Goal: Transaction & Acquisition: Purchase product/service

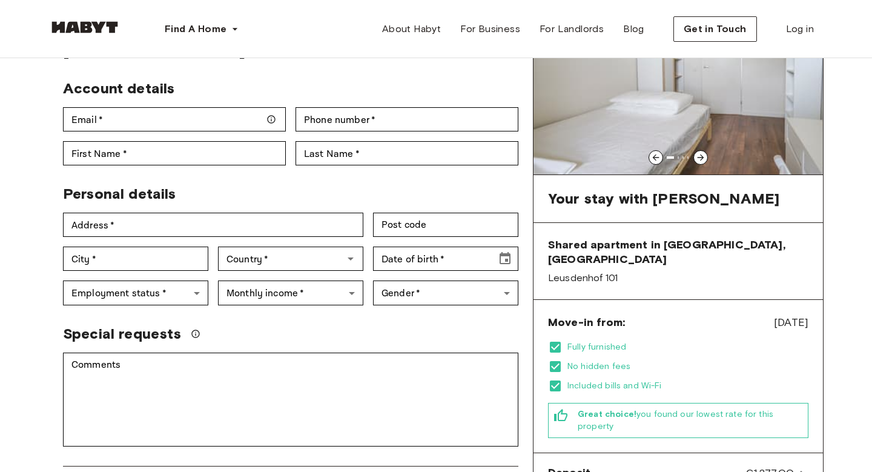
scroll to position [93, 0]
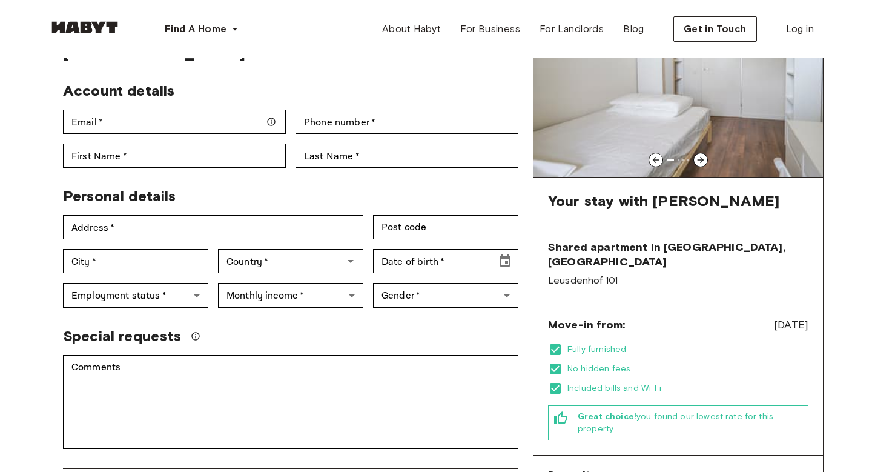
click at [702, 156] on icon at bounding box center [701, 160] width 10 height 10
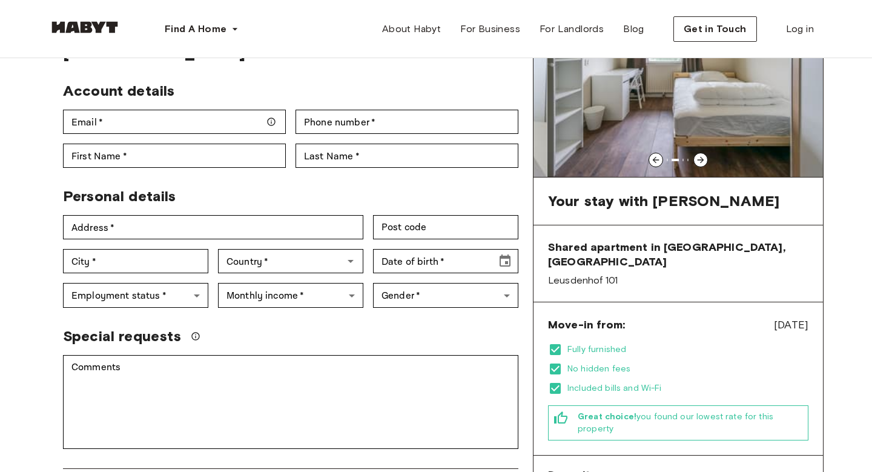
click at [702, 159] on icon at bounding box center [701, 160] width 7 height 7
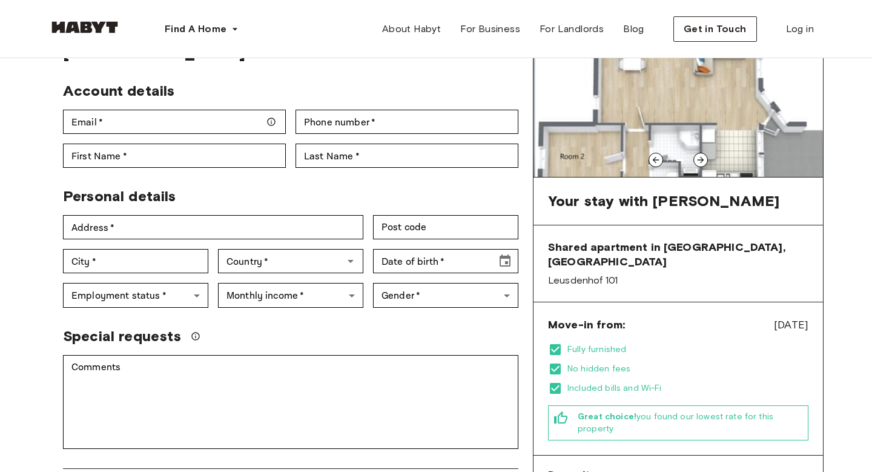
click at [659, 161] on icon at bounding box center [656, 160] width 10 height 10
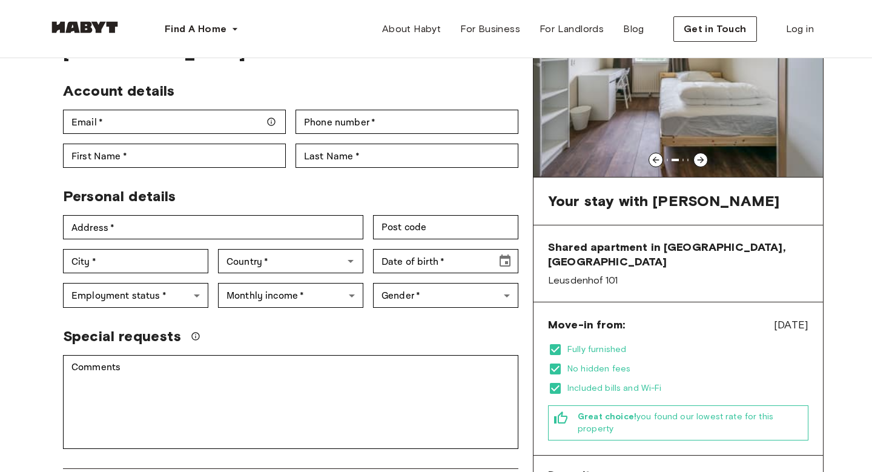
click at [697, 158] on icon at bounding box center [701, 160] width 10 height 10
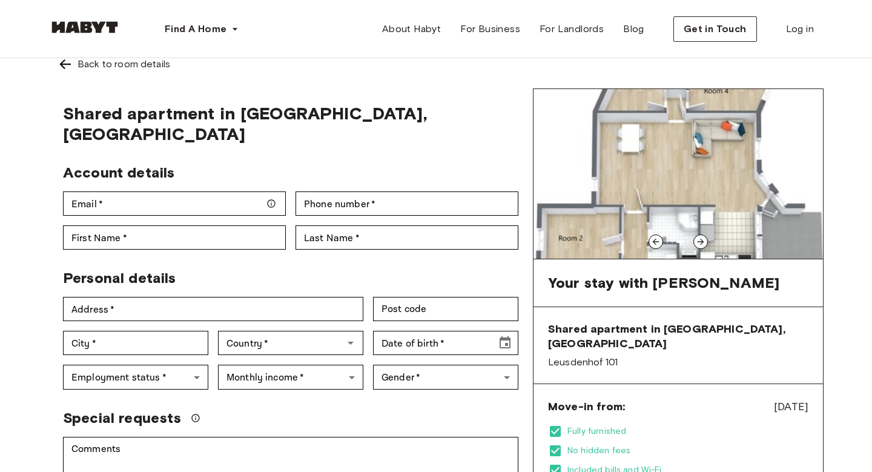
scroll to position [6, 0]
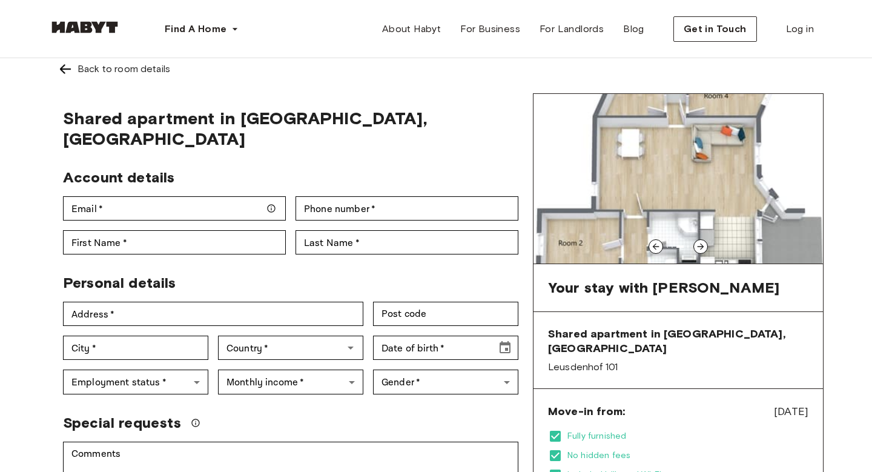
click at [700, 247] on icon at bounding box center [701, 247] width 10 height 10
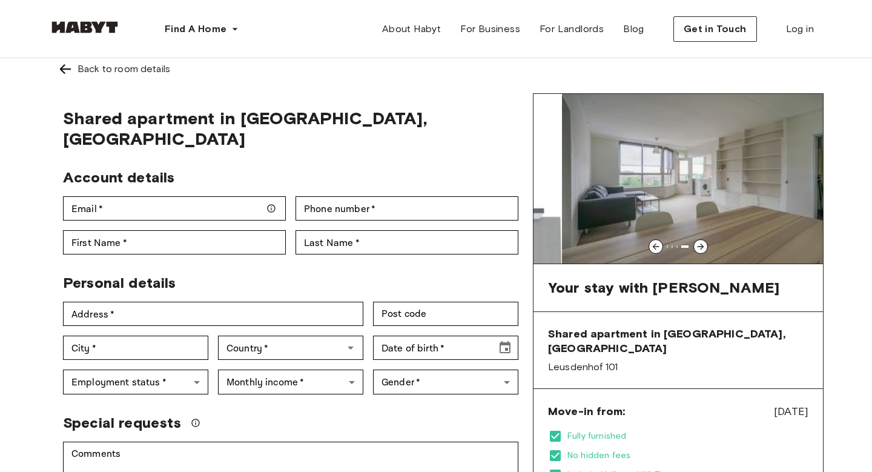
click at [700, 247] on icon at bounding box center [701, 247] width 10 height 10
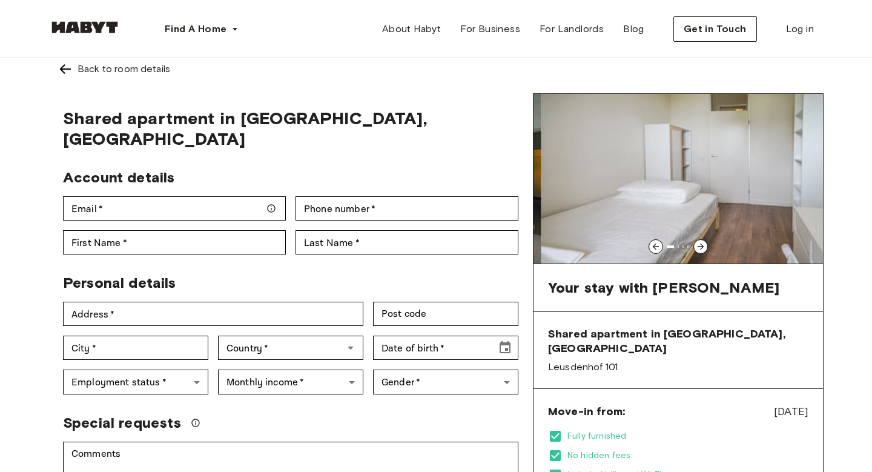
click at [679, 207] on img at bounding box center [687, 179] width 290 height 170
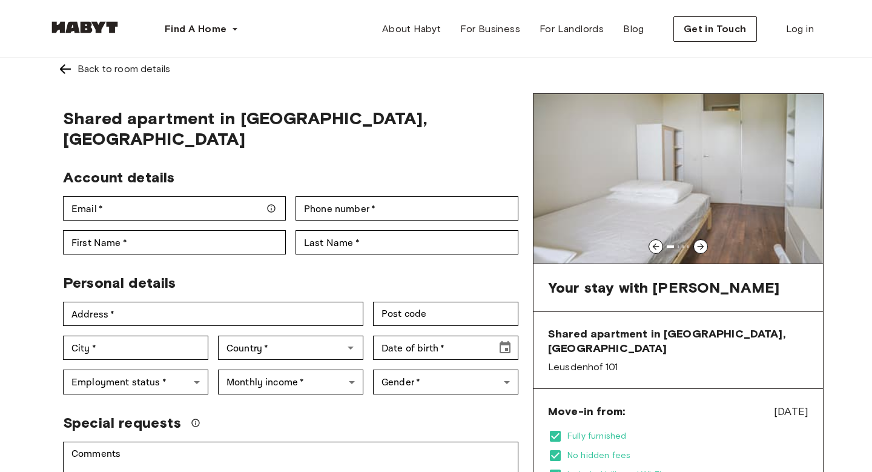
click at [697, 244] on icon at bounding box center [701, 247] width 10 height 10
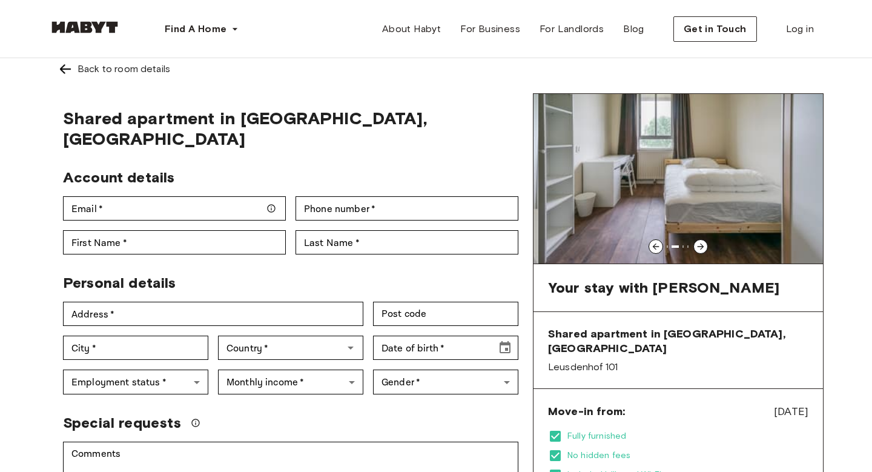
click at [697, 245] on icon at bounding box center [701, 247] width 10 height 10
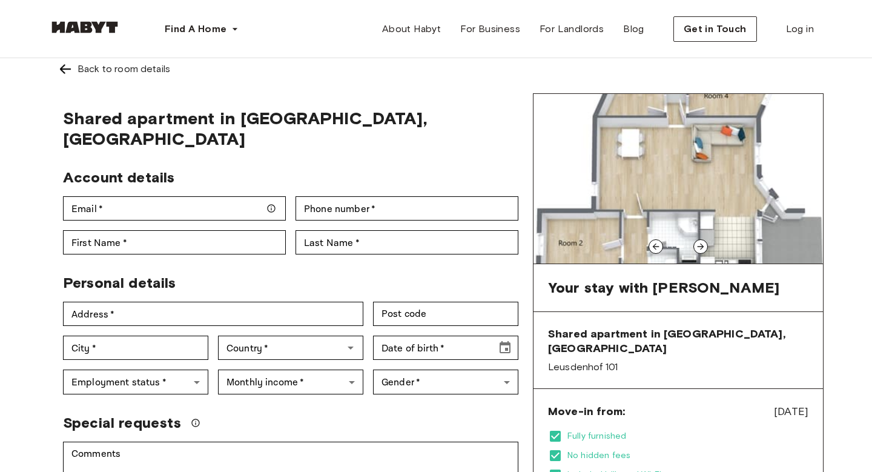
click at [649, 168] on img at bounding box center [679, 179] width 290 height 170
click at [698, 125] on img at bounding box center [679, 179] width 290 height 170
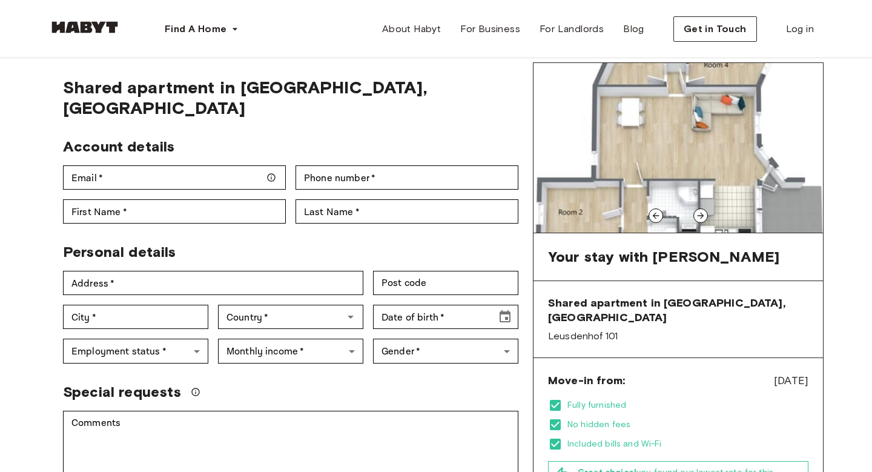
scroll to position [41, 0]
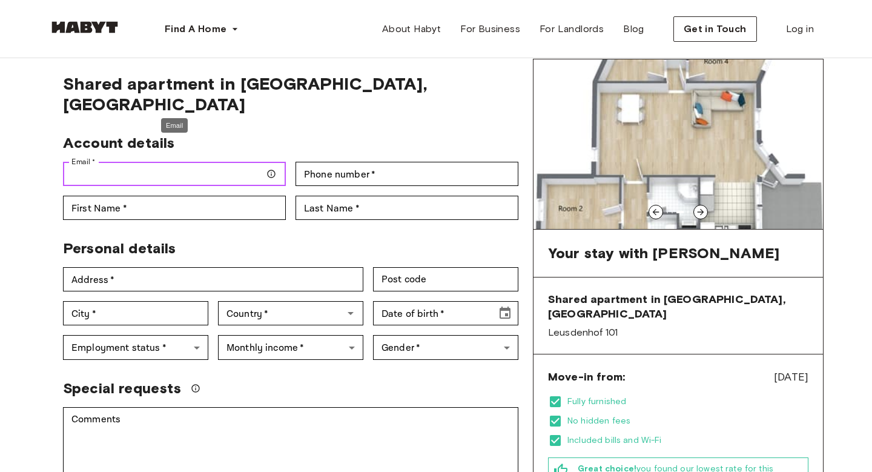
click at [248, 162] on input "Email   *" at bounding box center [174, 174] width 223 height 24
click at [335, 124] on div "Account details" at bounding box center [285, 138] width 465 height 28
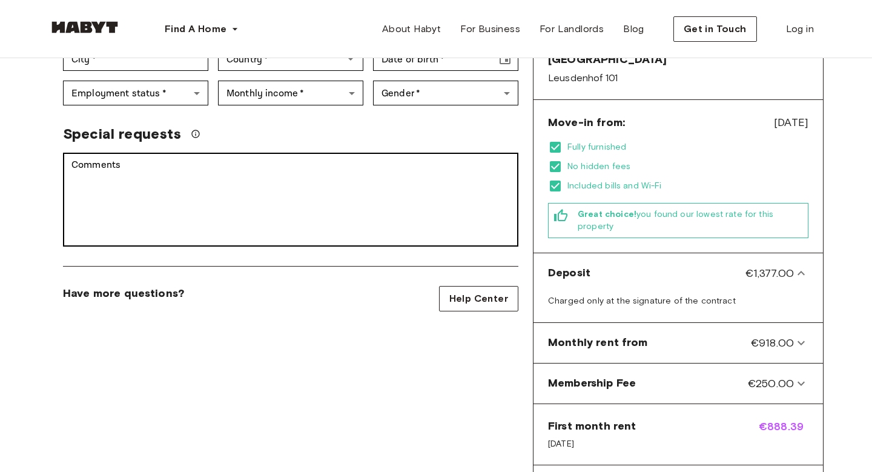
scroll to position [294, 0]
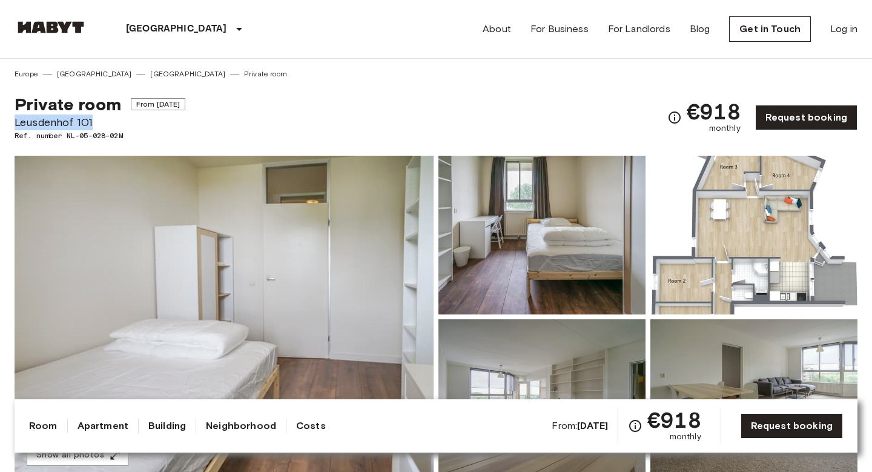
drag, startPoint x: 104, startPoint y: 125, endPoint x: 0, endPoint y: 122, distance: 103.7
copy span "Leusdenhof 101"
click at [335, 182] on img at bounding box center [224, 317] width 419 height 322
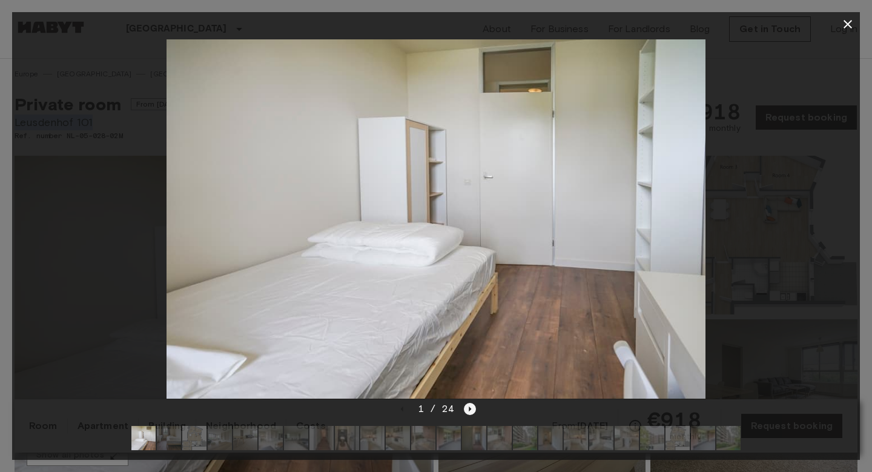
click at [470, 413] on icon "Next image" at bounding box center [470, 409] width 12 height 12
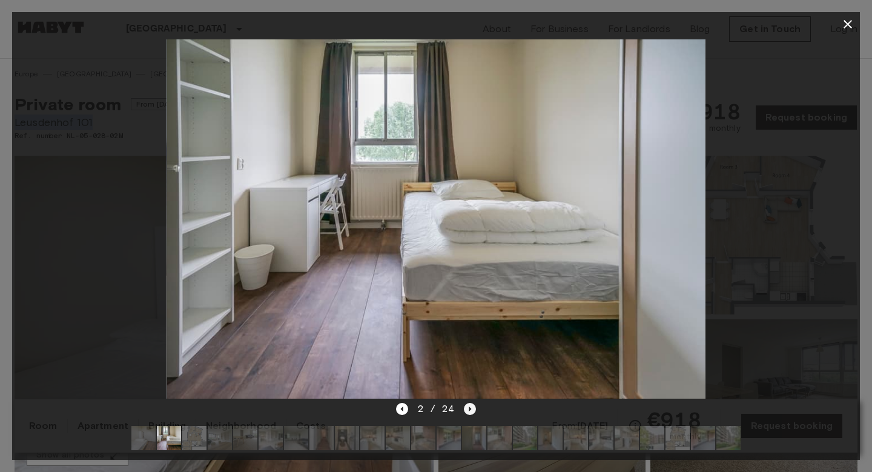
click at [470, 410] on icon "Next image" at bounding box center [470, 409] width 12 height 12
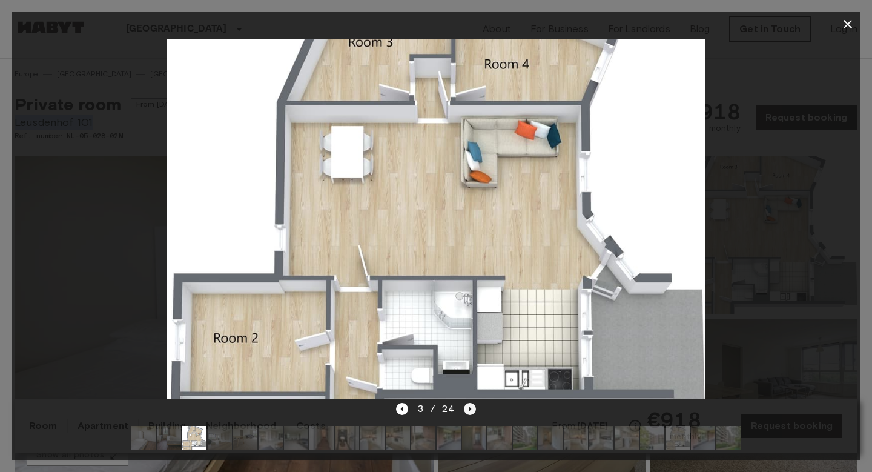
click at [470, 410] on icon "Next image" at bounding box center [470, 409] width 12 height 12
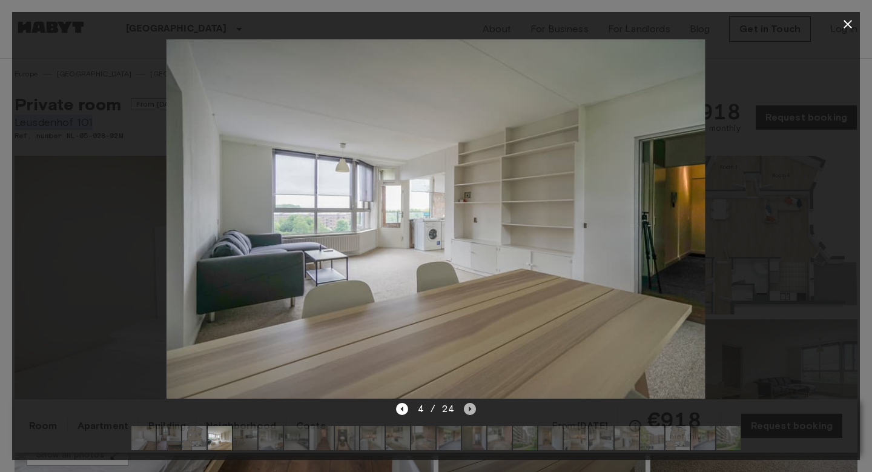
click at [471, 410] on icon "Next image" at bounding box center [470, 409] width 12 height 12
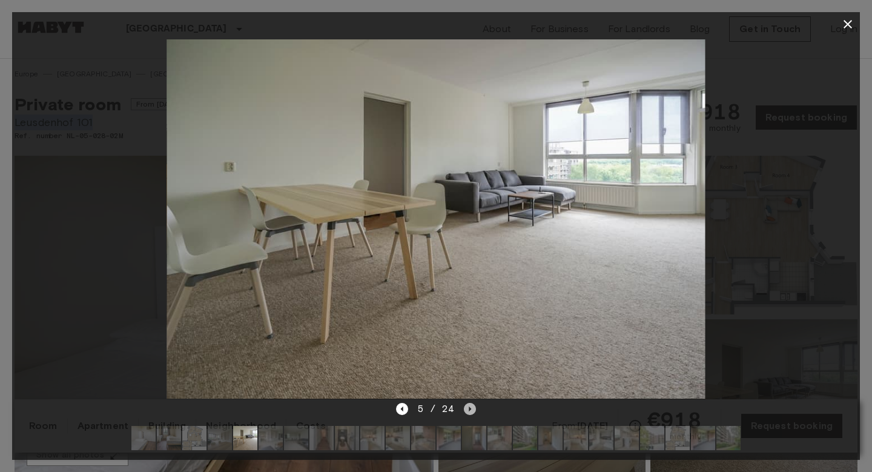
click at [470, 410] on icon "Next image" at bounding box center [470, 409] width 12 height 12
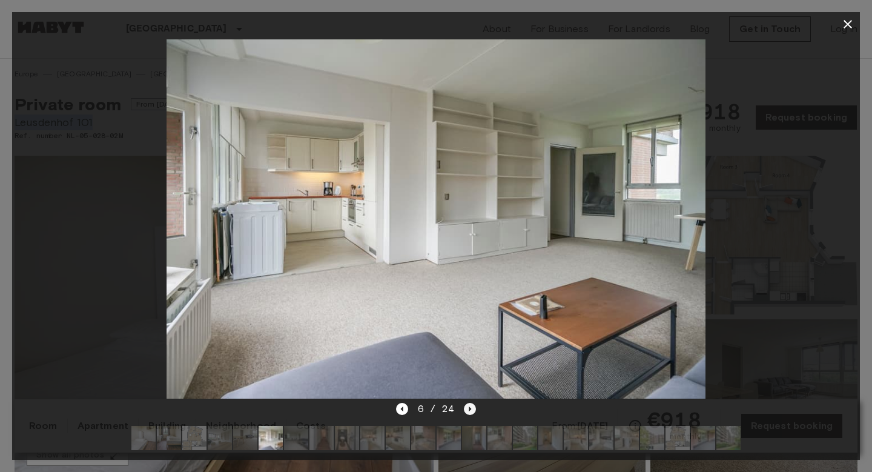
click at [470, 410] on icon "Next image" at bounding box center [470, 409] width 12 height 12
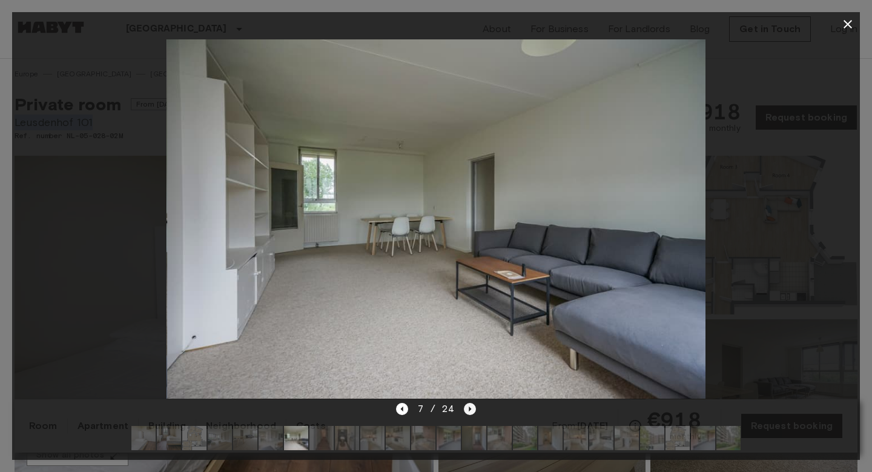
click at [470, 410] on icon "Next image" at bounding box center [470, 409] width 12 height 12
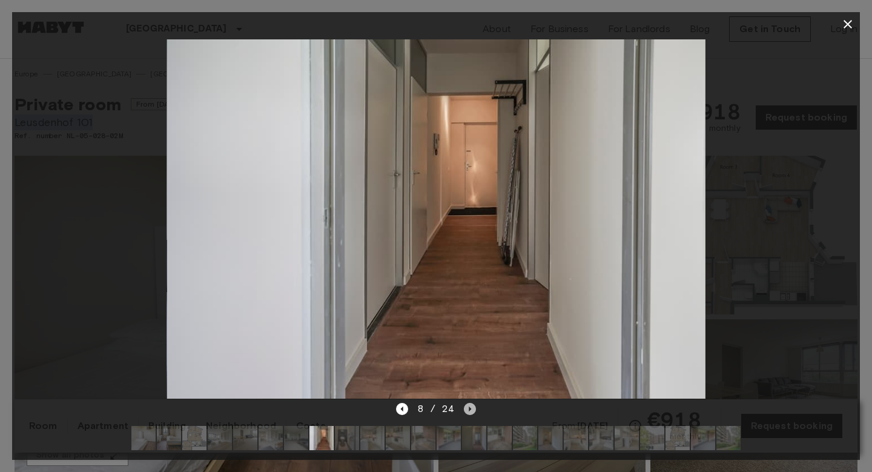
click at [470, 410] on icon "Next image" at bounding box center [470, 409] width 12 height 12
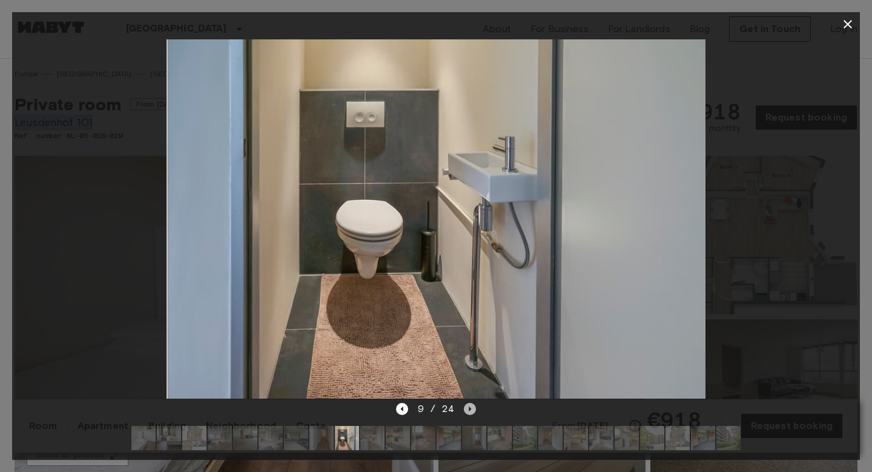
click at [470, 410] on icon "Next image" at bounding box center [470, 409] width 12 height 12
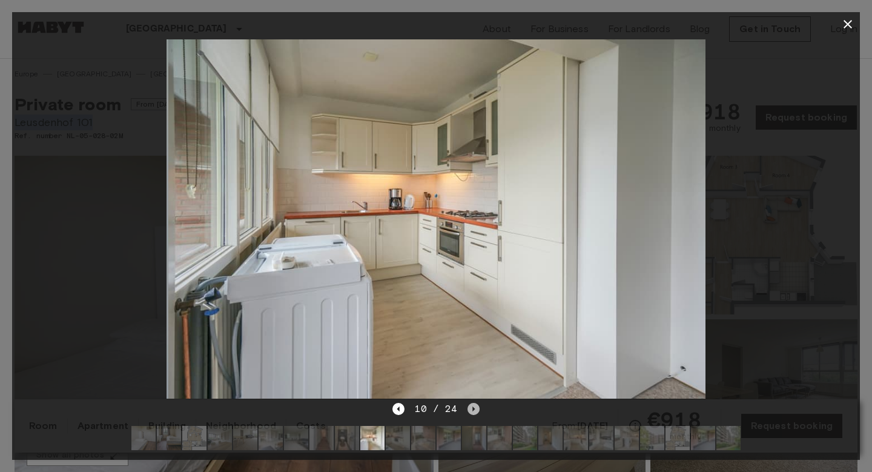
click at [470, 410] on icon "Next image" at bounding box center [474, 409] width 12 height 12
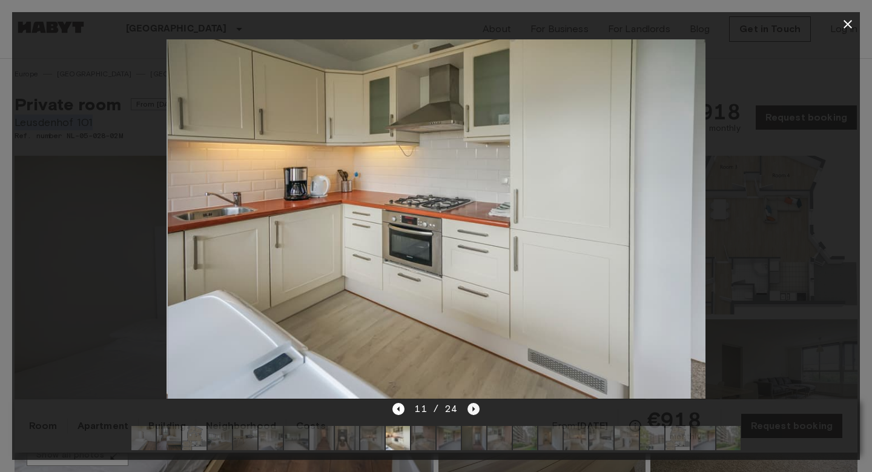
click at [470, 410] on icon "Next image" at bounding box center [474, 409] width 12 height 12
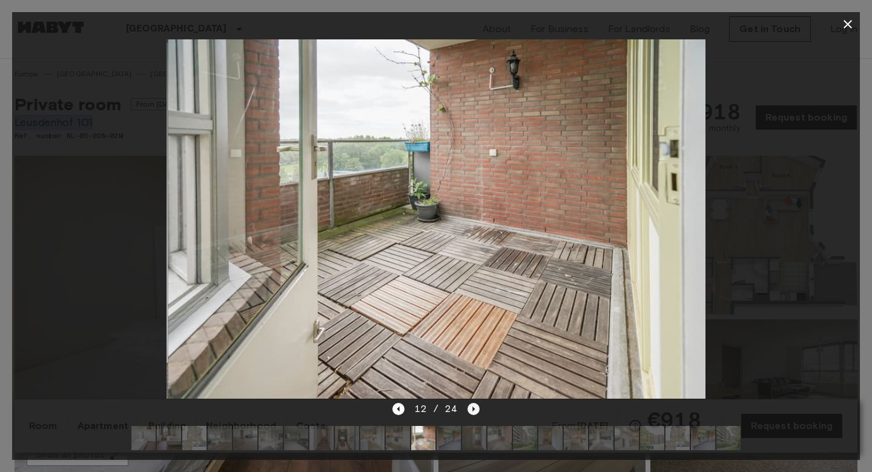
click at [470, 410] on icon "Next image" at bounding box center [474, 409] width 12 height 12
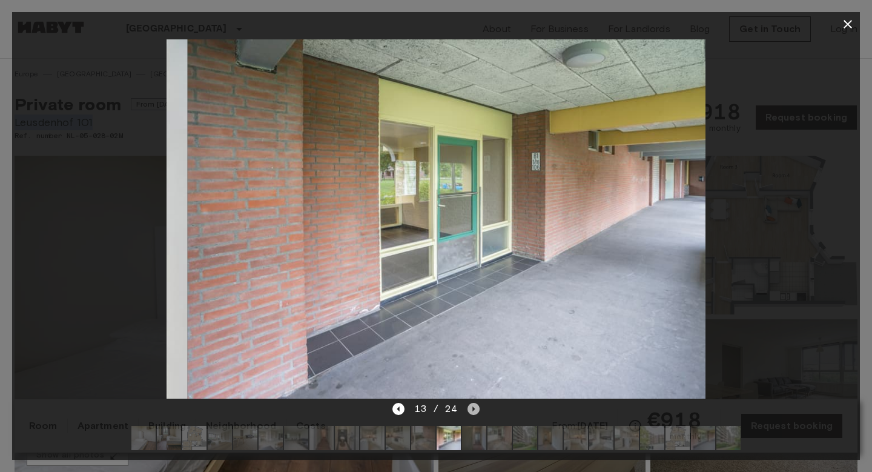
click at [470, 410] on icon "Next image" at bounding box center [474, 409] width 12 height 12
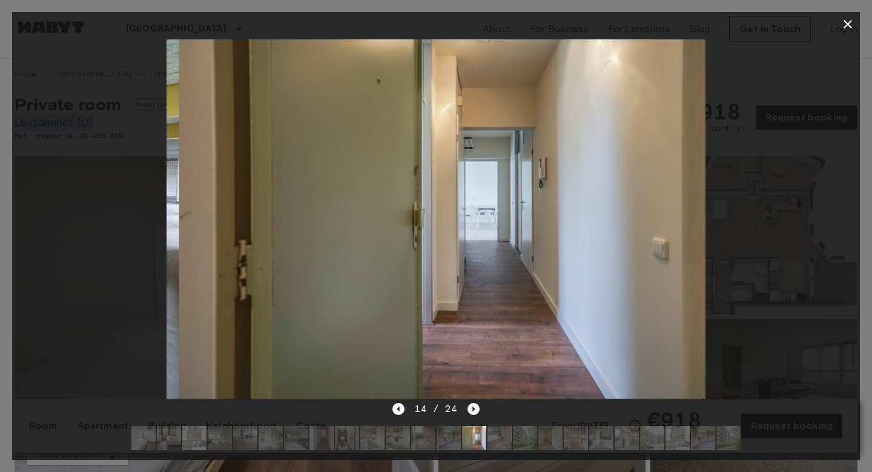
click at [470, 410] on icon "Next image" at bounding box center [474, 409] width 12 height 12
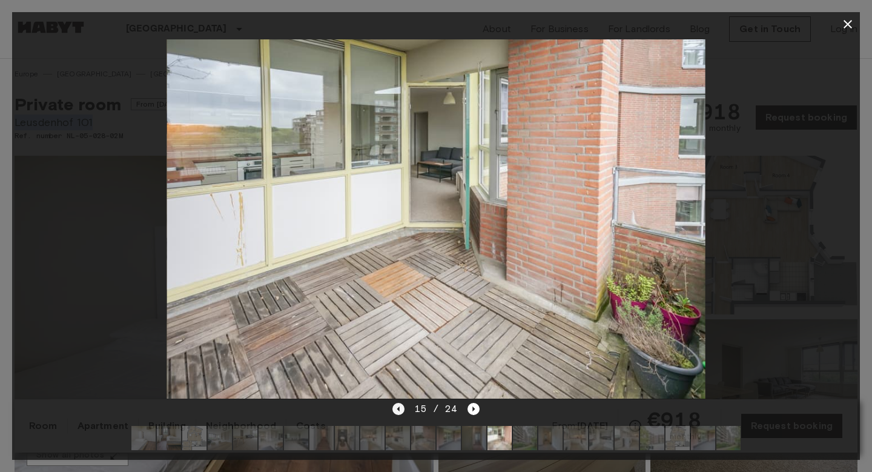
click at [403, 413] on icon "Previous image" at bounding box center [399, 409] width 12 height 12
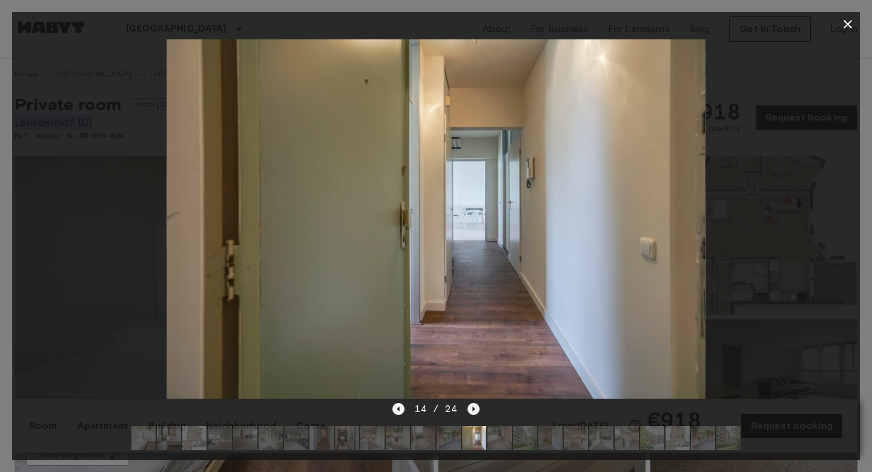
click at [471, 403] on icon "Next image" at bounding box center [474, 409] width 12 height 12
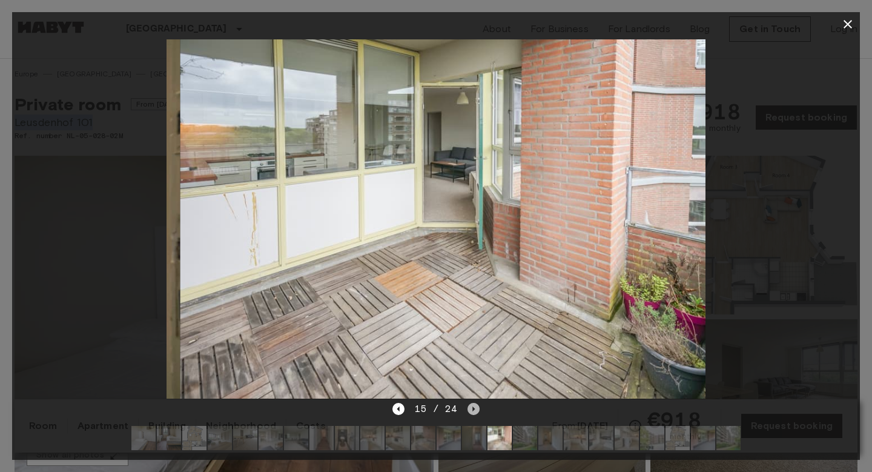
click at [471, 403] on icon "Next image" at bounding box center [474, 409] width 12 height 12
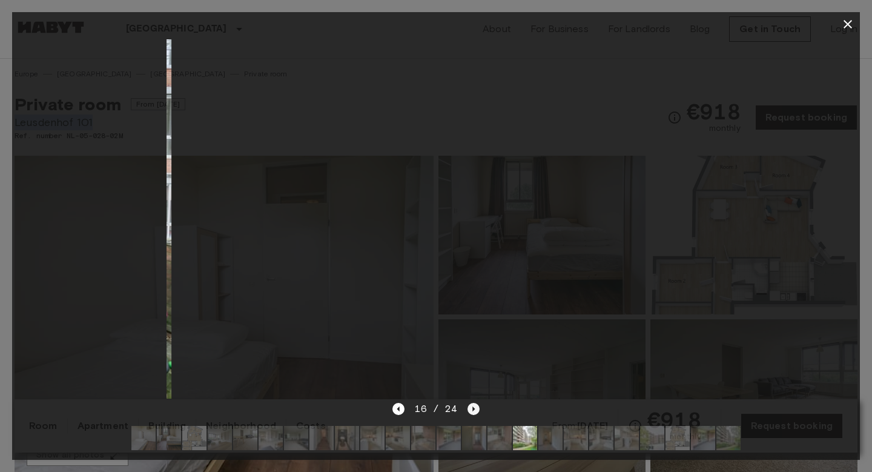
click at [471, 403] on icon "Next image" at bounding box center [474, 409] width 12 height 12
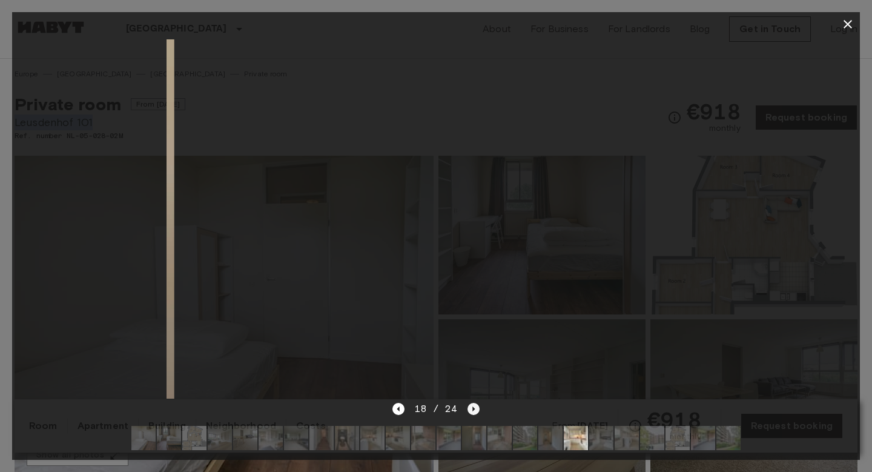
click at [471, 403] on icon "Next image" at bounding box center [474, 409] width 12 height 12
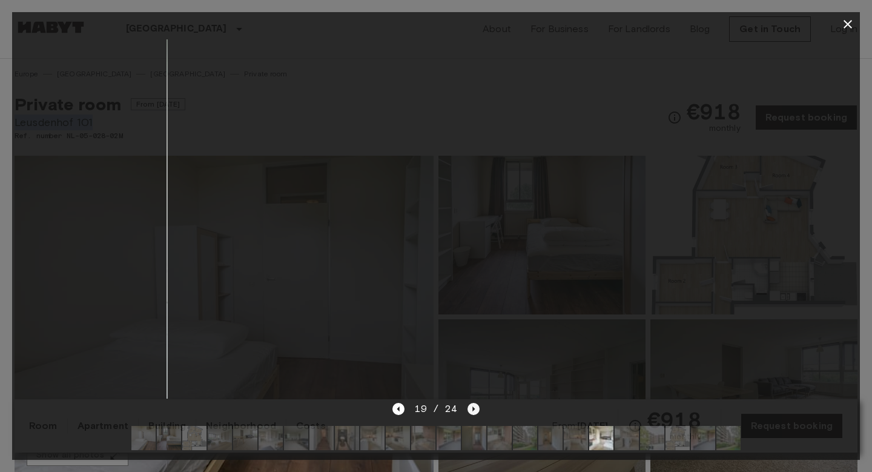
click at [470, 405] on icon "Next image" at bounding box center [474, 409] width 12 height 12
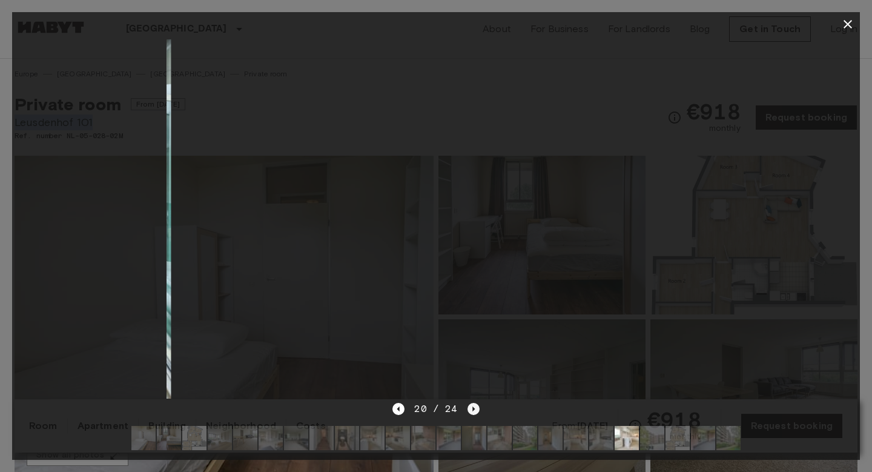
click at [470, 405] on icon "Next image" at bounding box center [474, 409] width 12 height 12
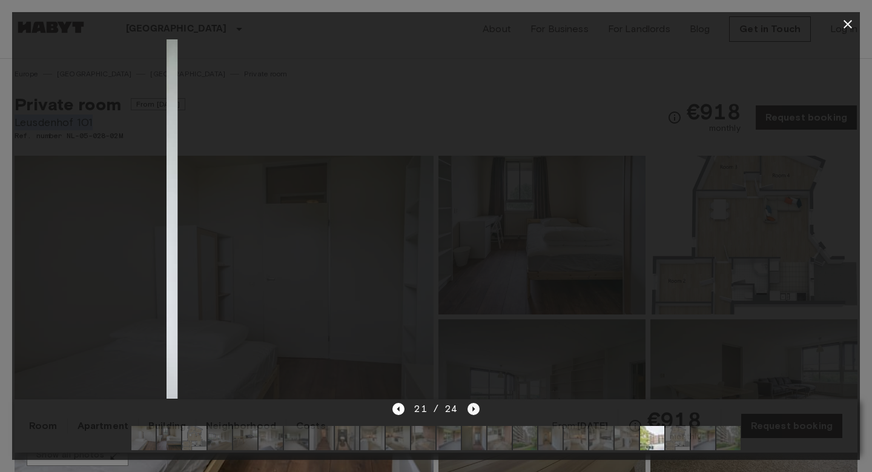
click at [471, 405] on icon "Next image" at bounding box center [474, 409] width 12 height 12
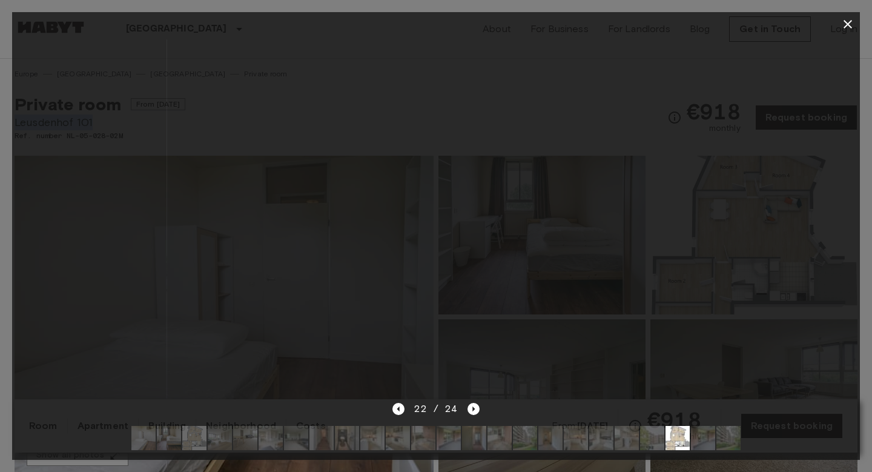
click at [291, 392] on img at bounding box center [436, 218] width 539 height 359
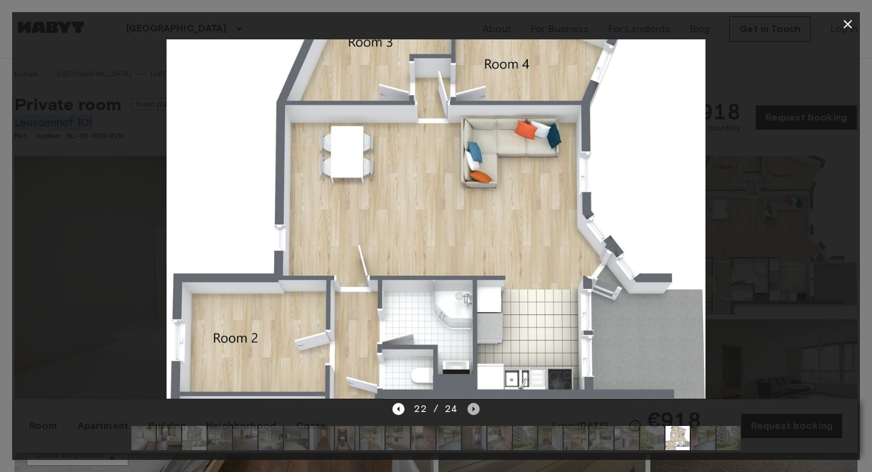
click at [468, 409] on icon "Next image" at bounding box center [474, 409] width 12 height 12
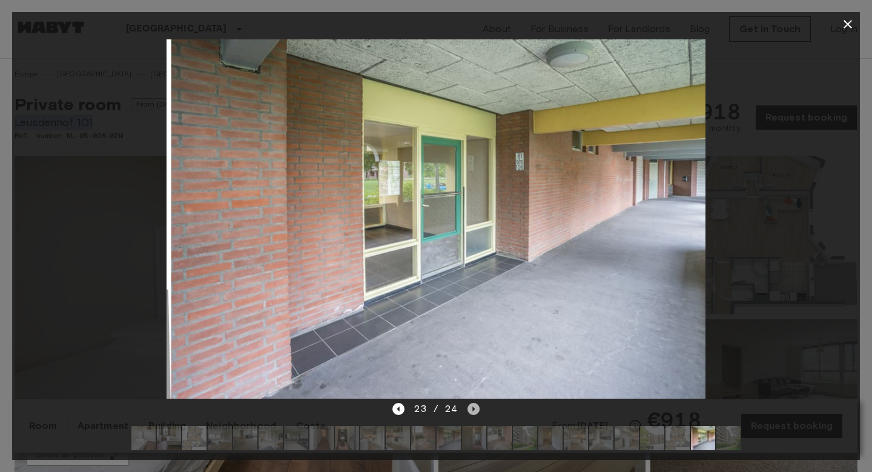
click at [468, 409] on icon "Next image" at bounding box center [474, 409] width 12 height 12
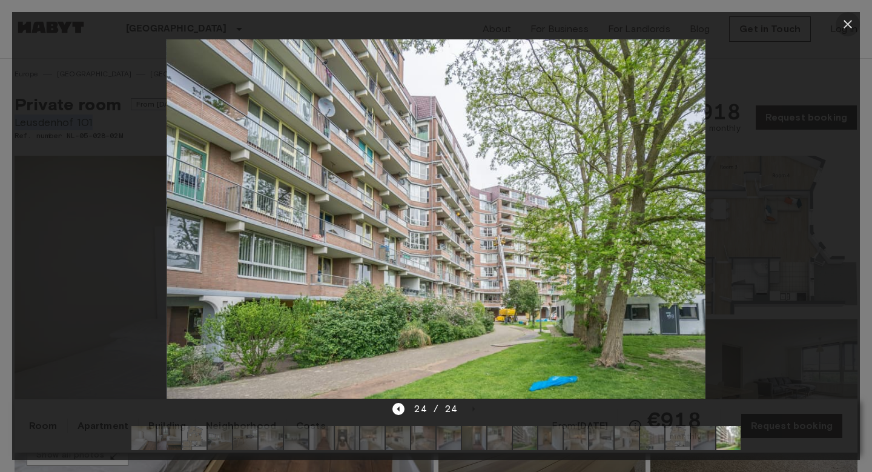
click at [848, 28] on icon "button" at bounding box center [848, 24] width 15 height 15
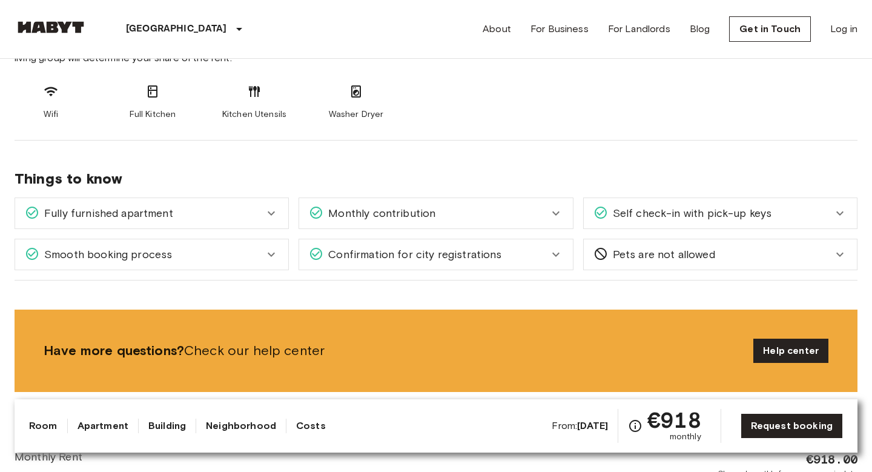
scroll to position [534, 0]
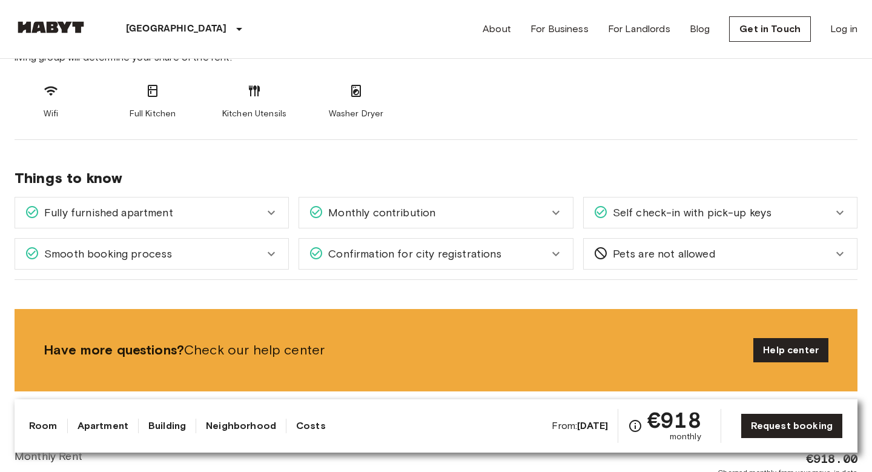
click at [569, 218] on div "Monthly contribution" at bounding box center [435, 212] width 273 height 30
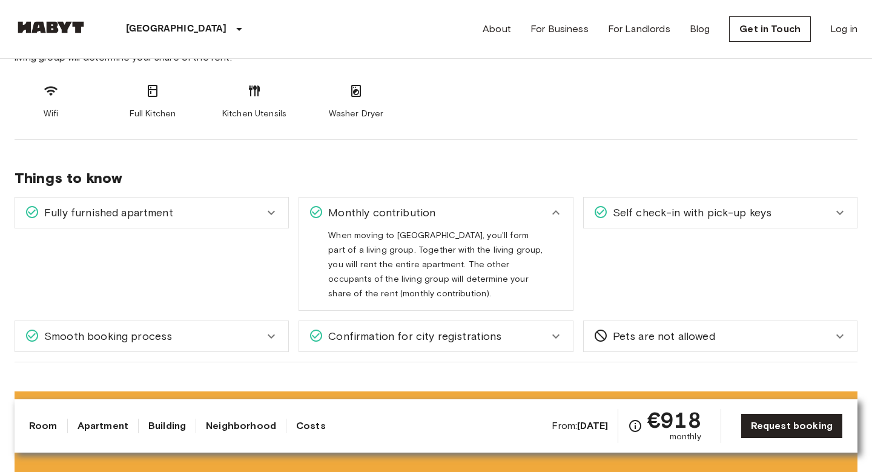
click at [566, 213] on div "Monthly contribution" at bounding box center [435, 212] width 273 height 30
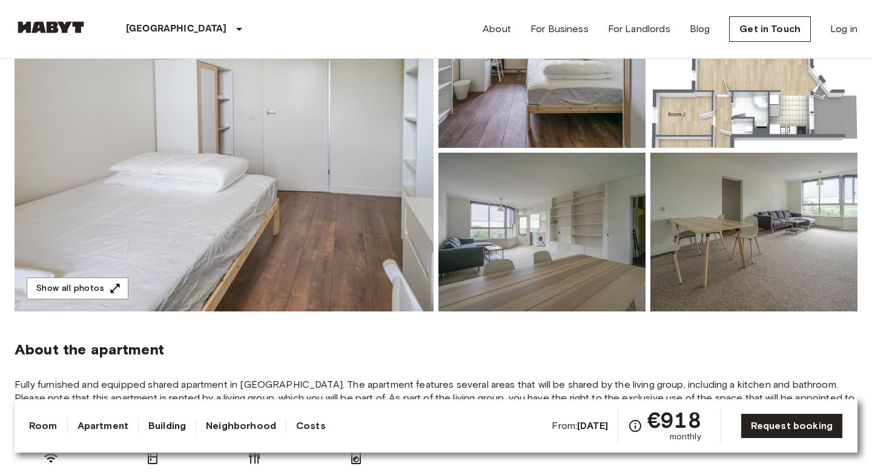
scroll to position [0, 0]
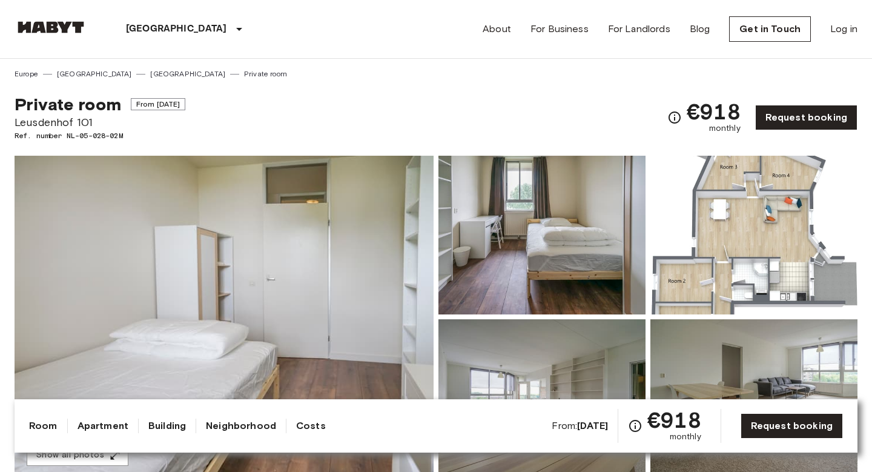
click at [561, 136] on div "Show all photos" at bounding box center [434, 307] width 848 height 342
